Goal: Task Accomplishment & Management: Use online tool/utility

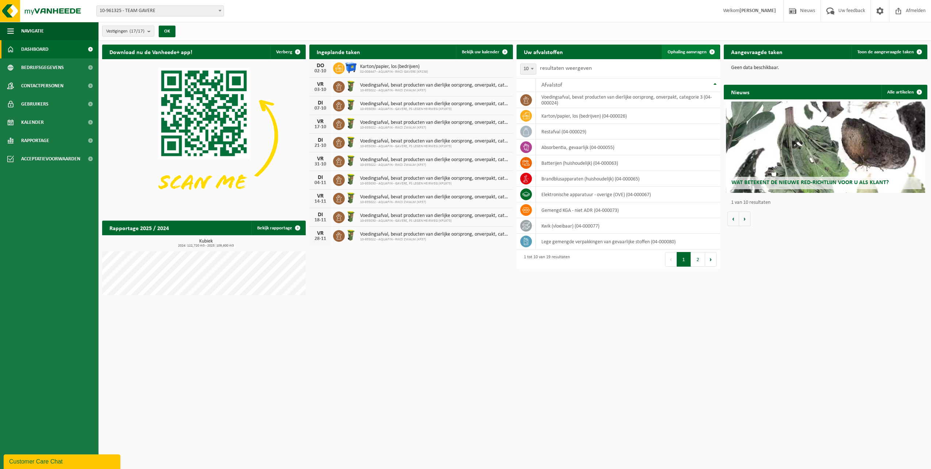
click at [689, 53] on span "Ophaling aanvragen" at bounding box center [687, 52] width 39 height 5
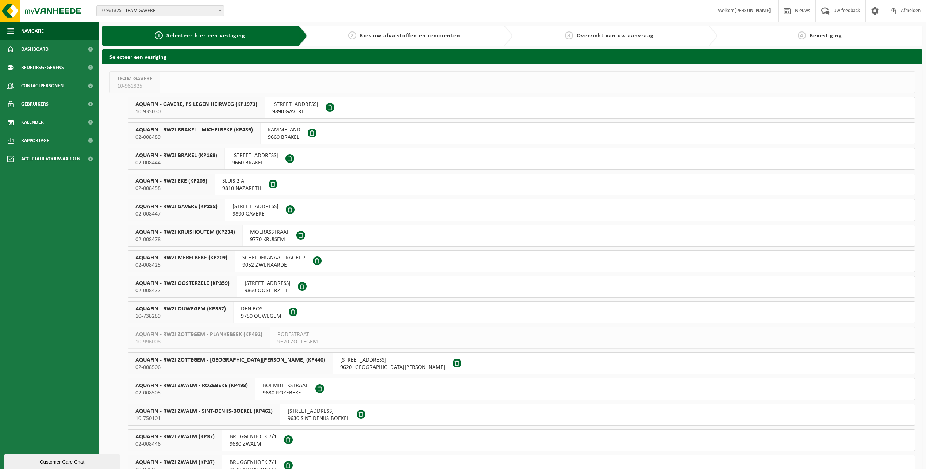
click at [240, 206] on span "LEGEN HEIRWEG 30" at bounding box center [255, 206] width 46 height 7
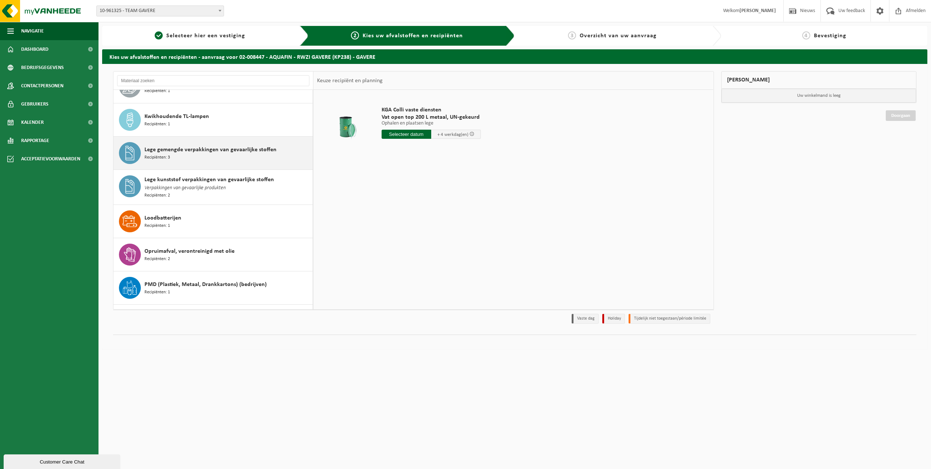
scroll to position [255, 0]
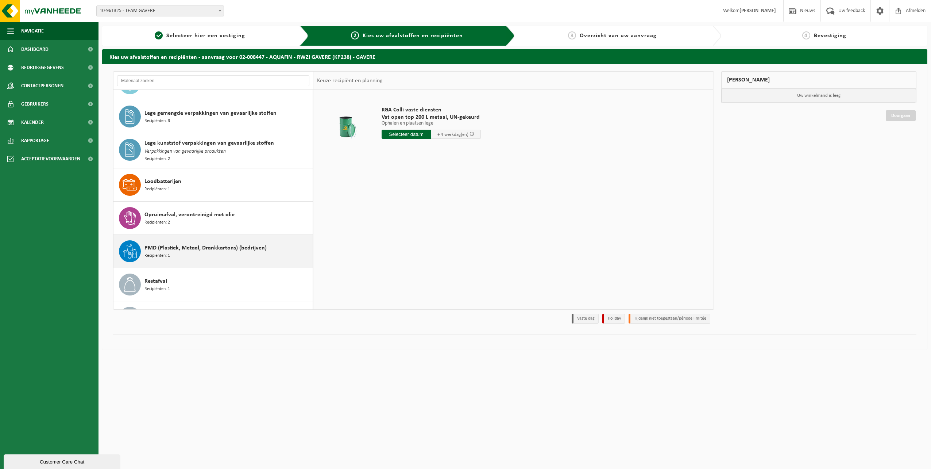
click at [180, 248] on span "PMD (Plastiek, Metaal, Drankkartons) (bedrijven)" at bounding box center [206, 247] width 122 height 9
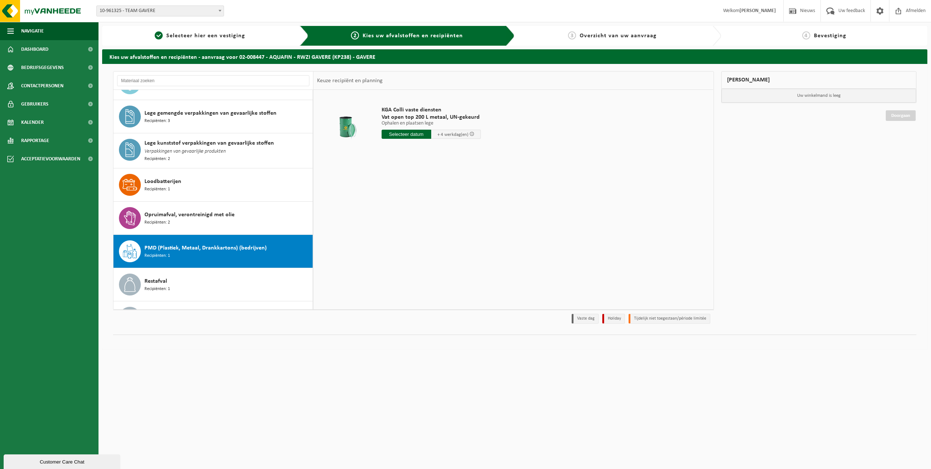
scroll to position [346, 0]
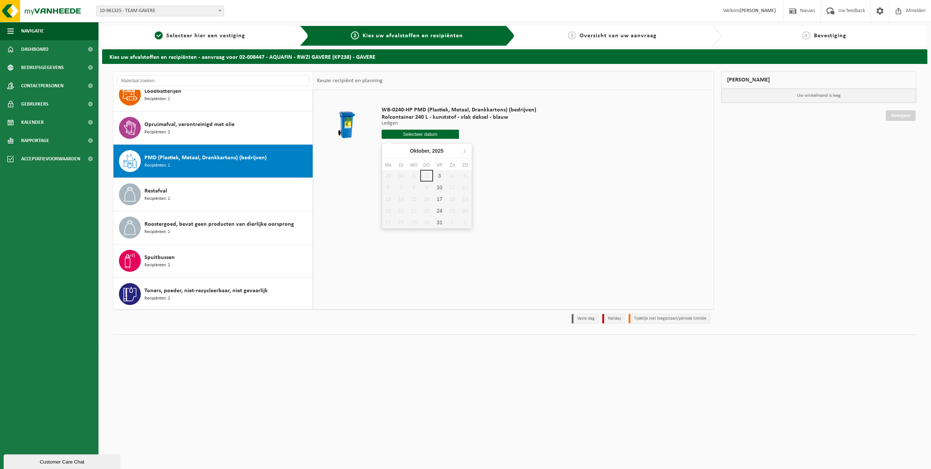
click at [428, 135] on input "text" at bounding box center [420, 134] width 77 height 9
click at [442, 177] on div "3" at bounding box center [439, 176] width 13 height 12
type input "Van 2025-10-03"
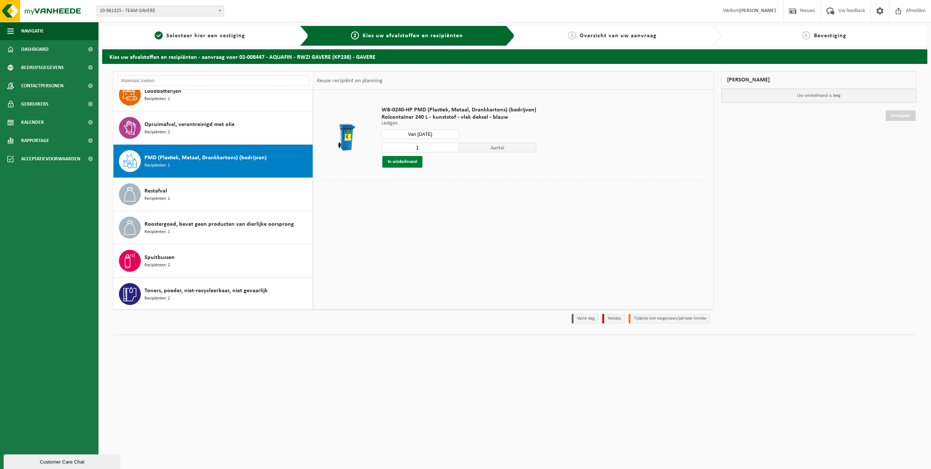
click at [407, 163] on button "In winkelmand" at bounding box center [402, 162] width 40 height 12
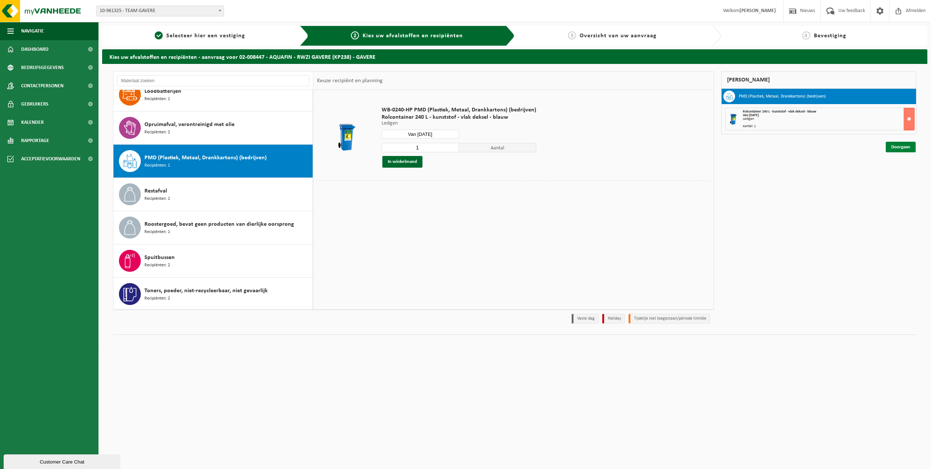
click at [899, 147] on link "Doorgaan" at bounding box center [901, 147] width 30 height 11
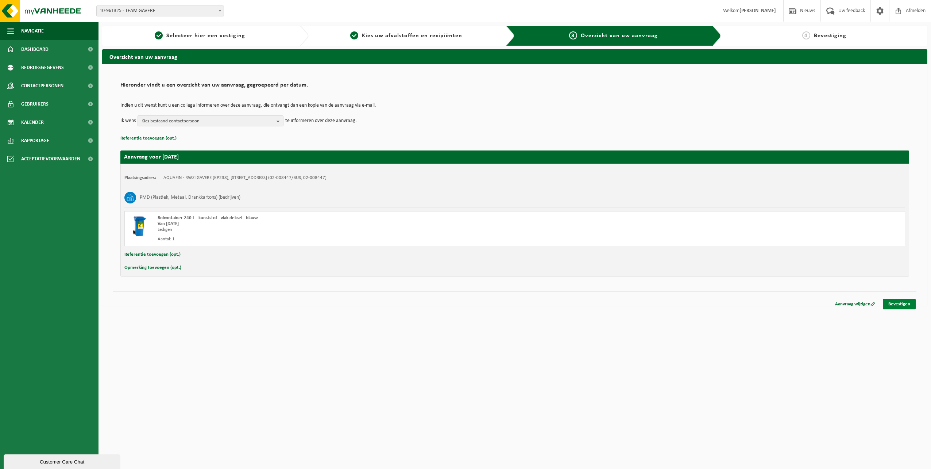
click at [894, 304] on link "Bevestigen" at bounding box center [899, 304] width 33 height 11
